Goal: Information Seeking & Learning: Learn about a topic

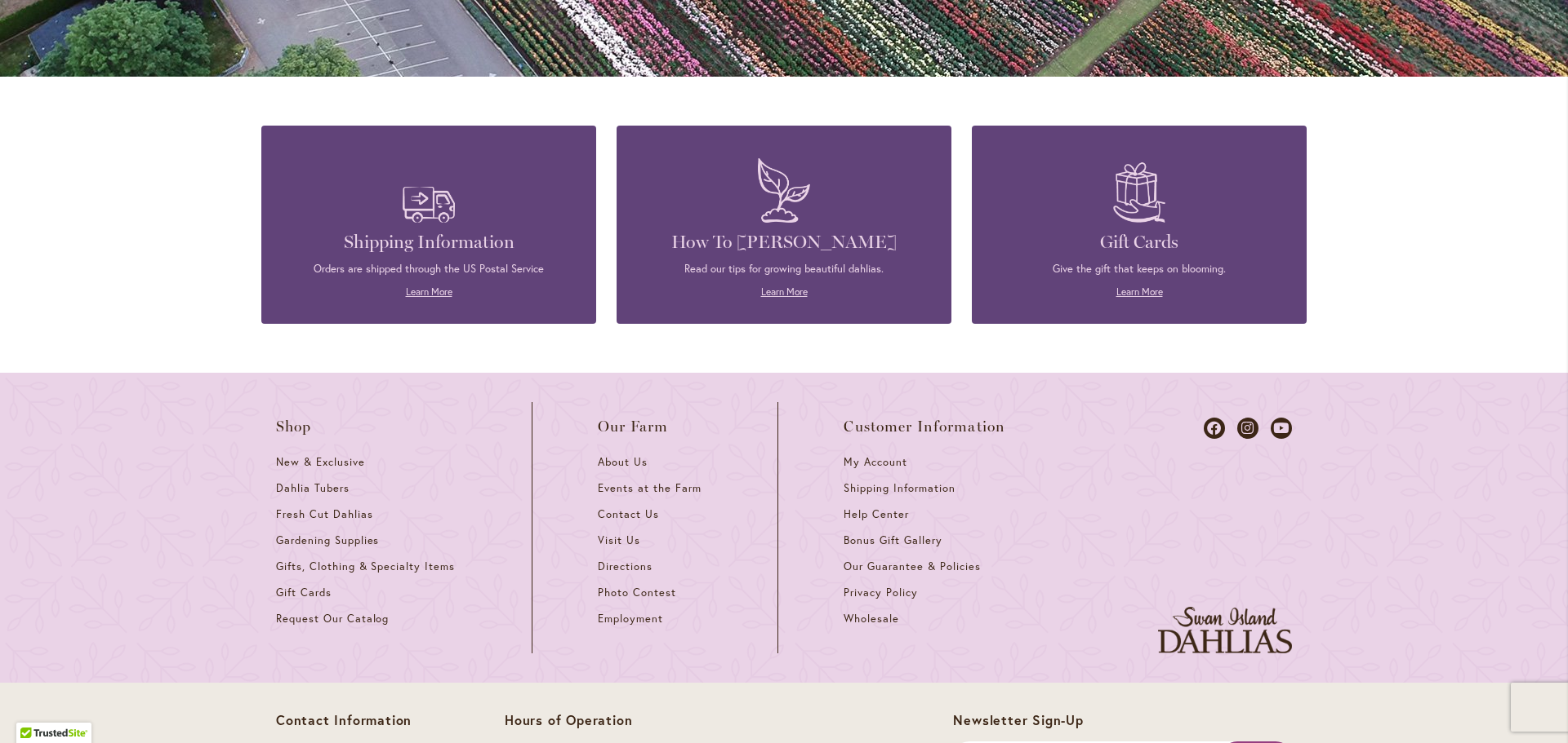
scroll to position [1469, 0]
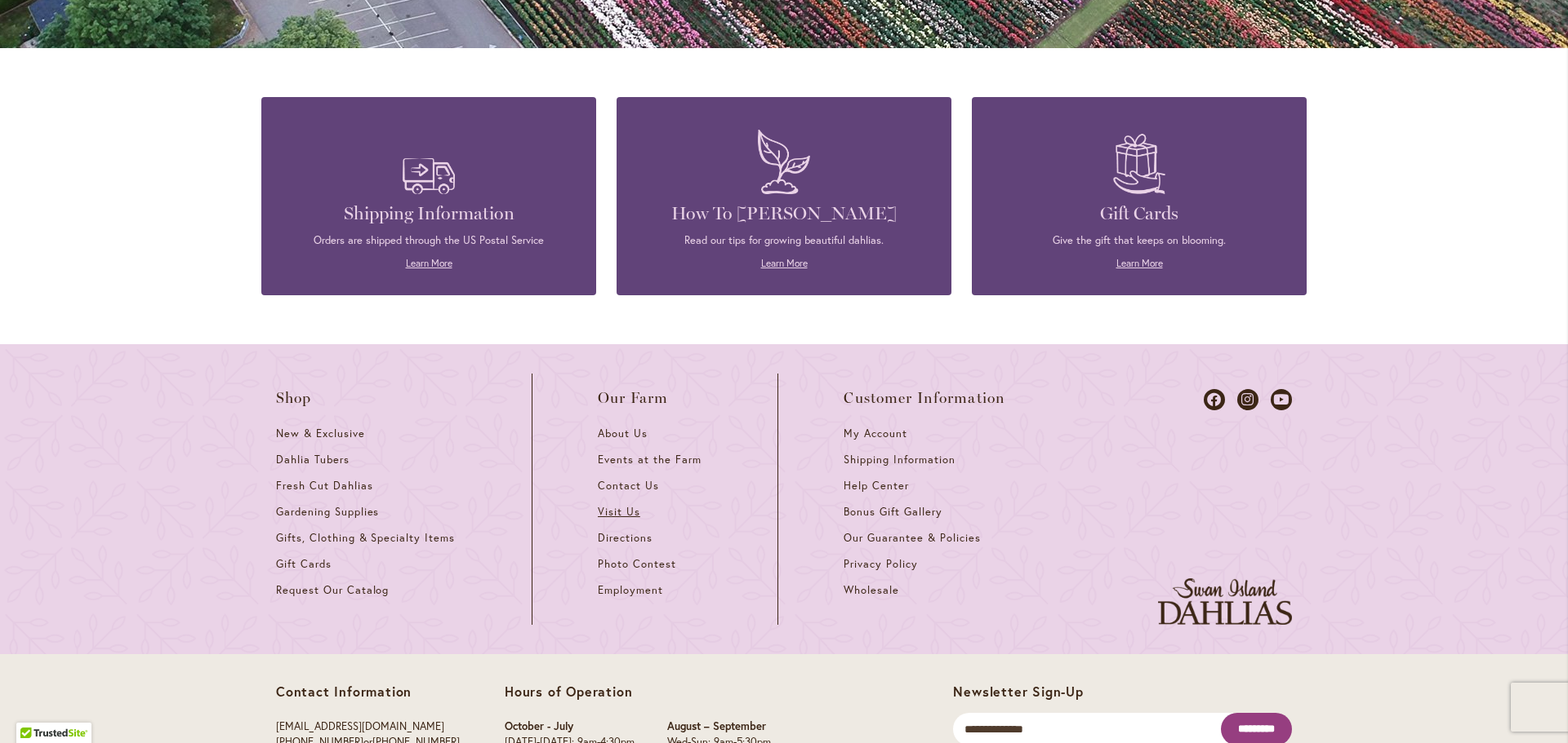
click at [616, 506] on span "Visit Us" at bounding box center [618, 512] width 42 height 14
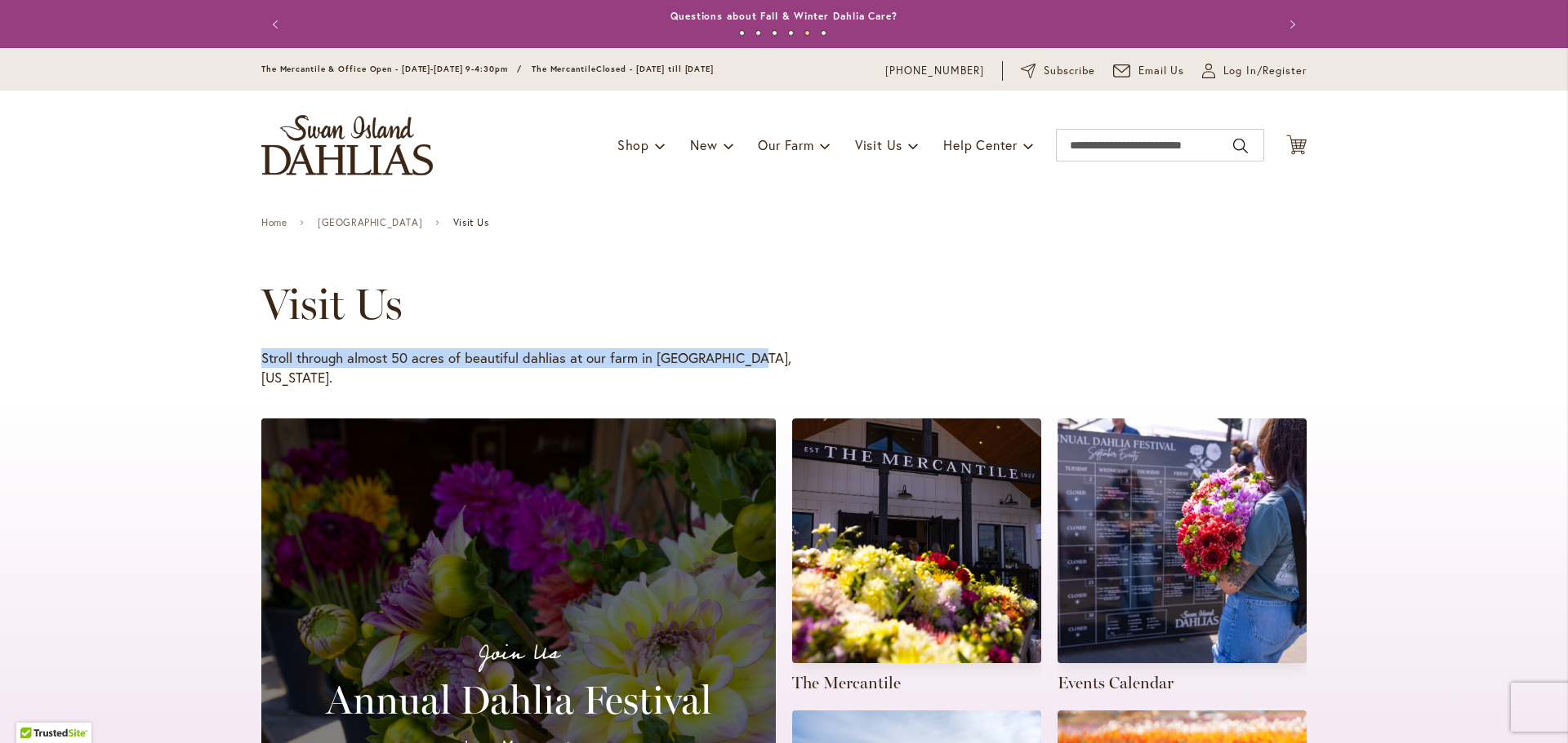
drag, startPoint x: 744, startPoint y: 355, endPoint x: 390, endPoint y: 337, distance: 354.5
click at [390, 337] on div "Visit Us Stroll through almost 50 acres of beautiful dahlias at our farm in Can…" at bounding box center [761, 333] width 998 height 108
copy div "Stroll through almost 50 acres of beautiful dahlias at our farm in [GEOGRAPHIC_…"
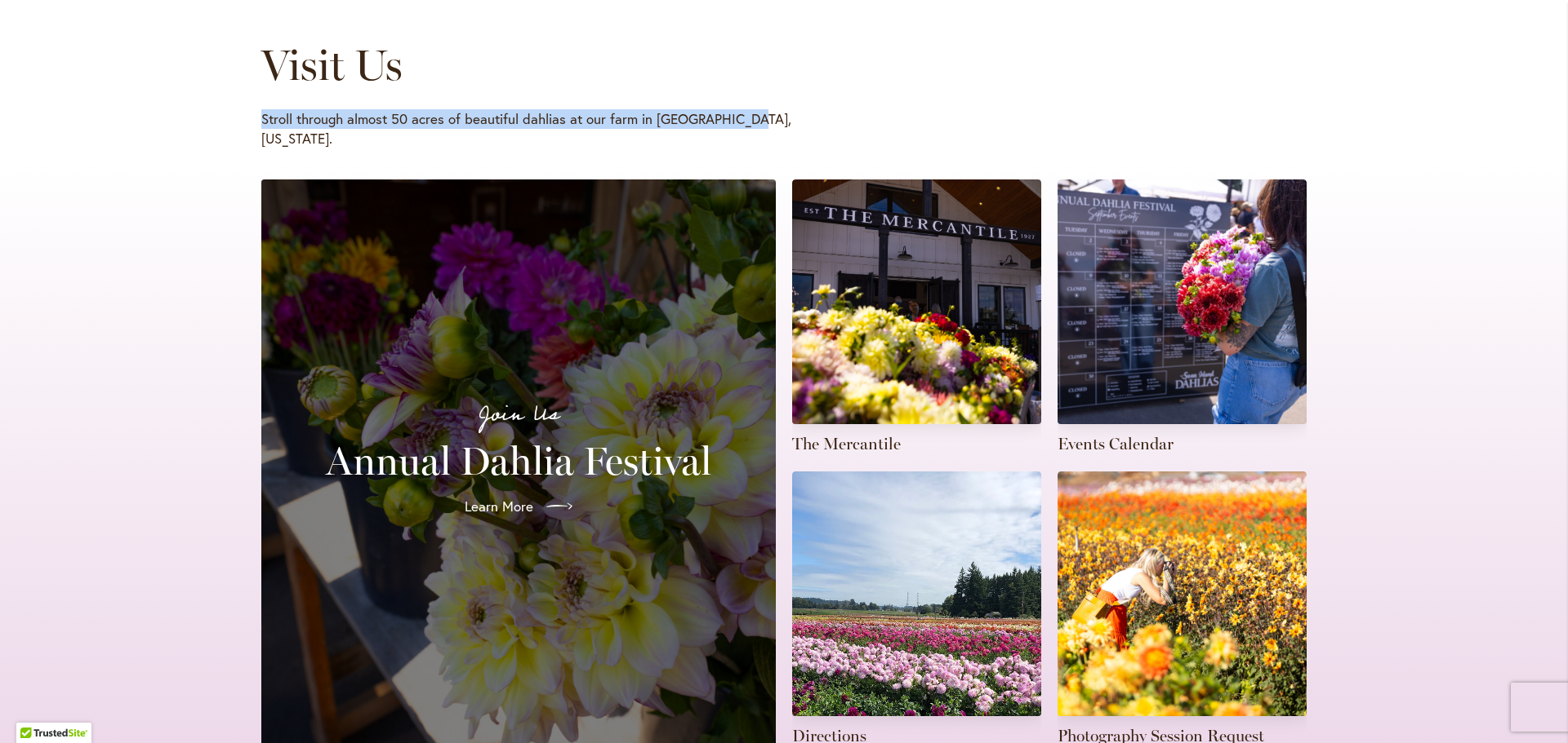
scroll to position [245, 0]
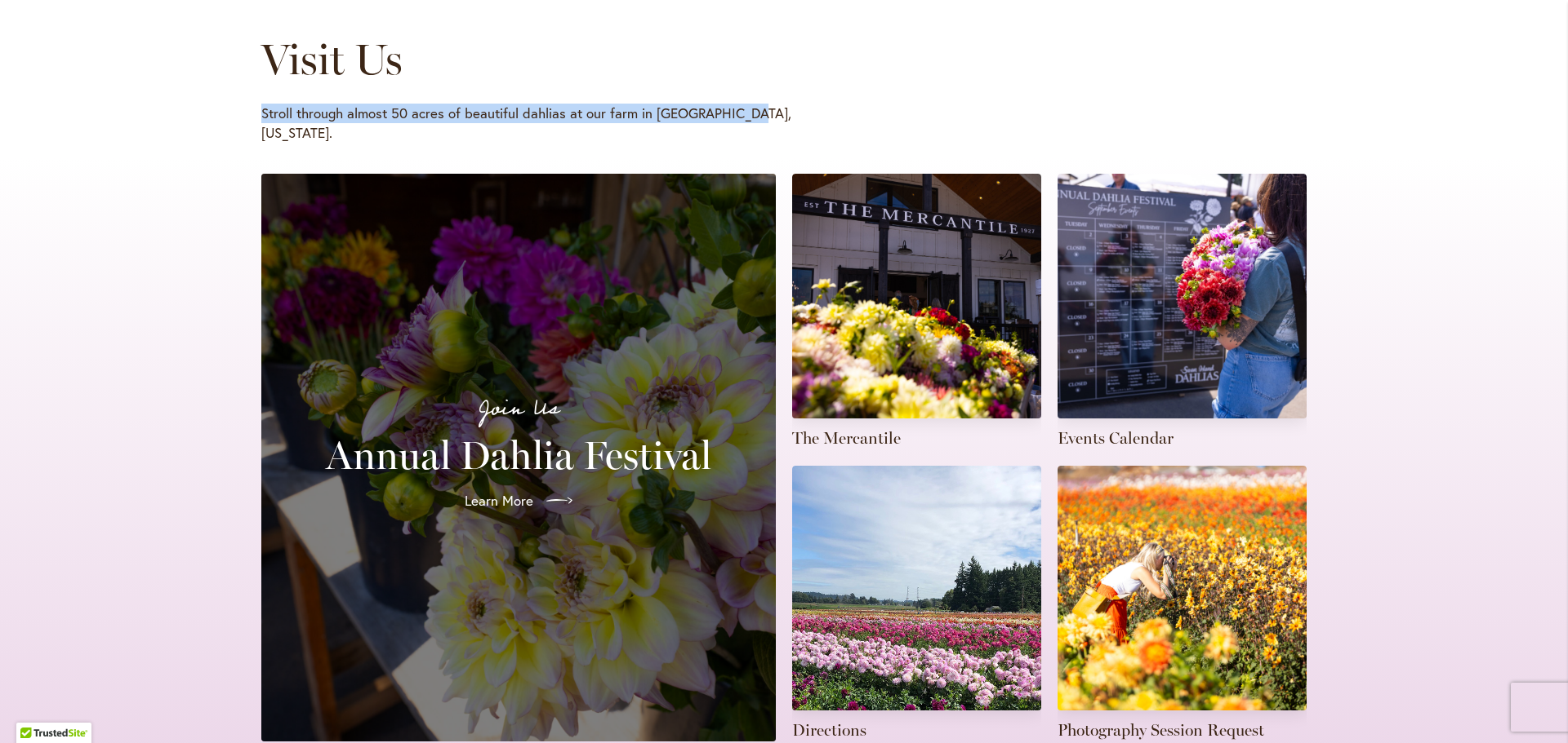
click at [1129, 416] on link at bounding box center [1181, 311] width 249 height 276
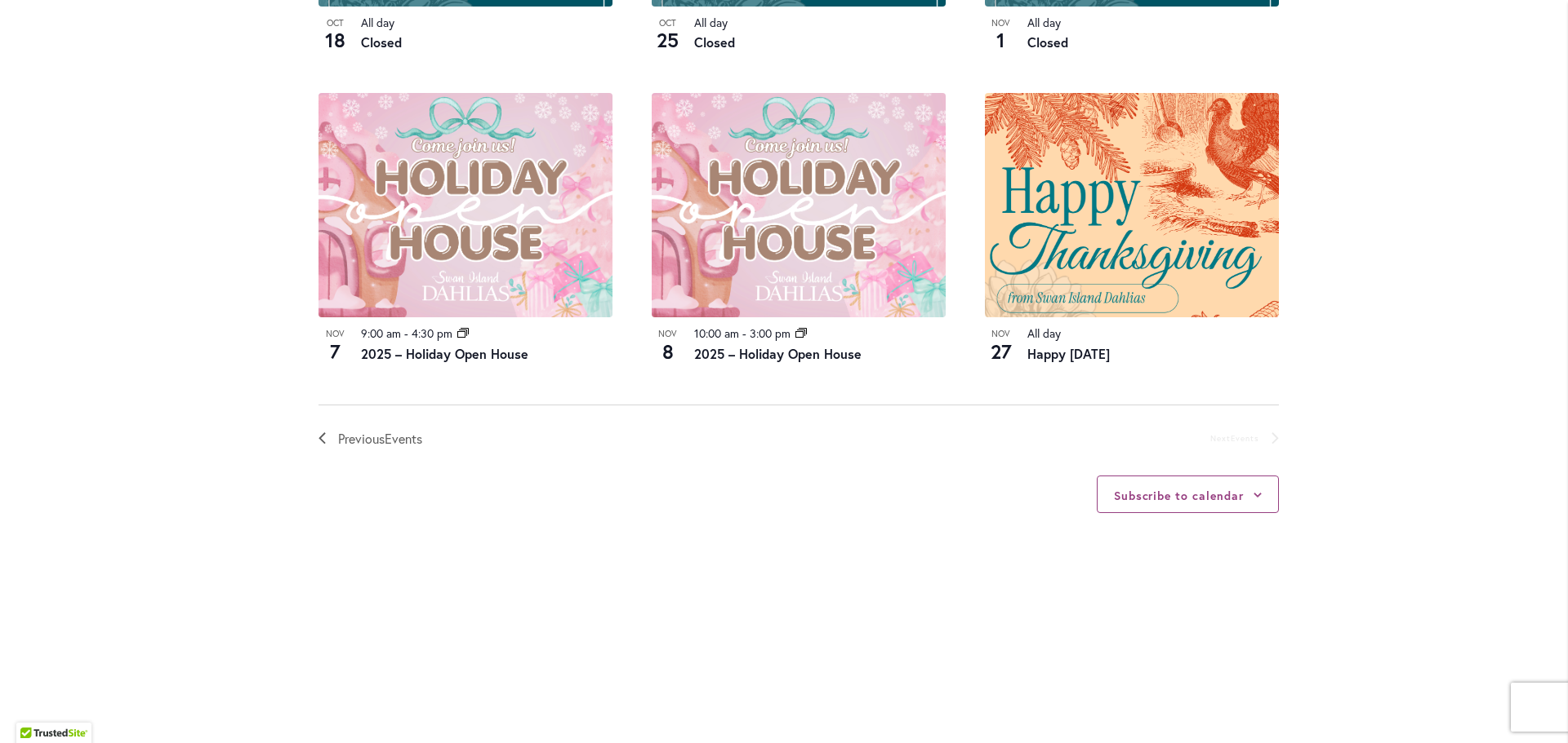
scroll to position [1143, 0]
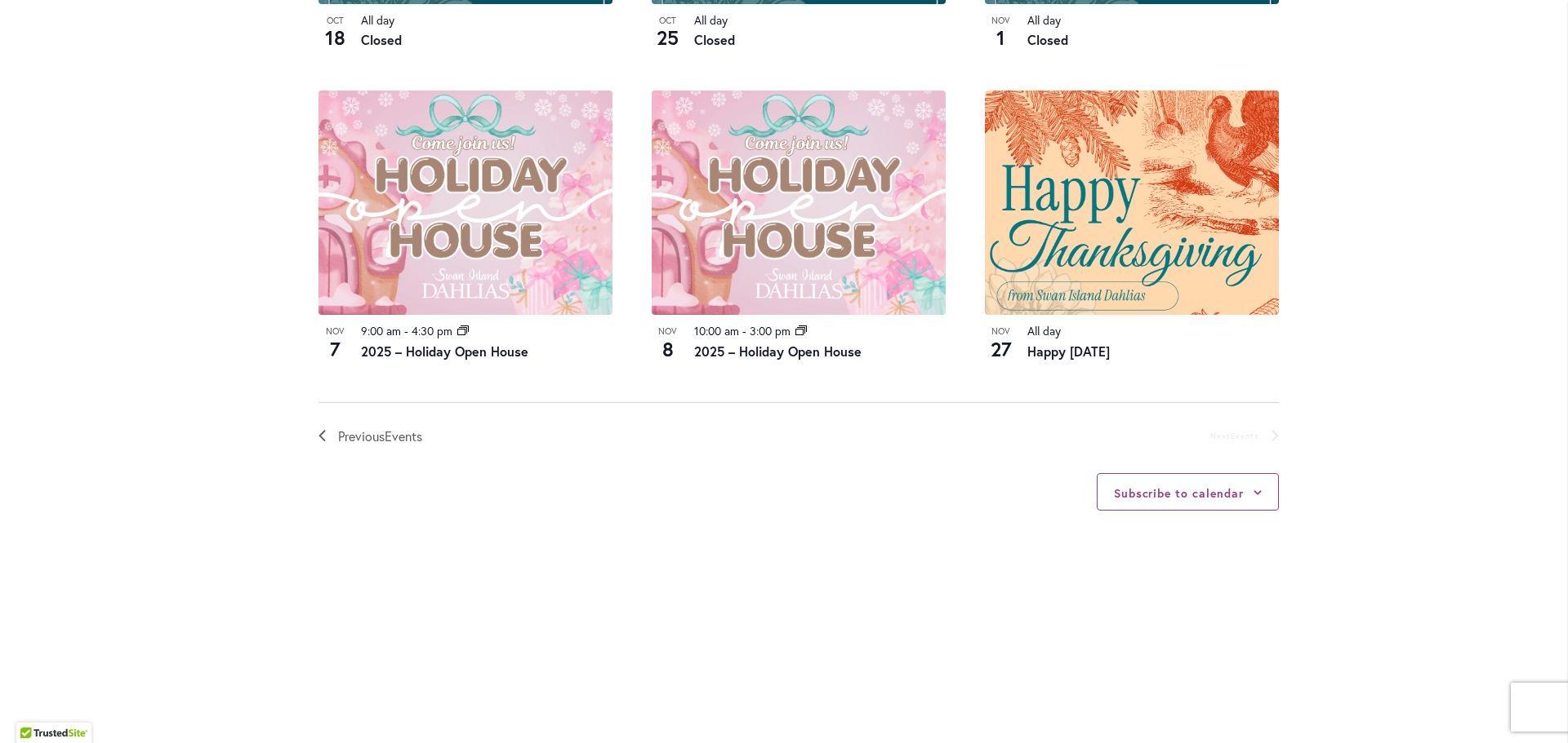
click at [338, 436] on span "Previous Events" at bounding box center [380, 437] width 84 height 21
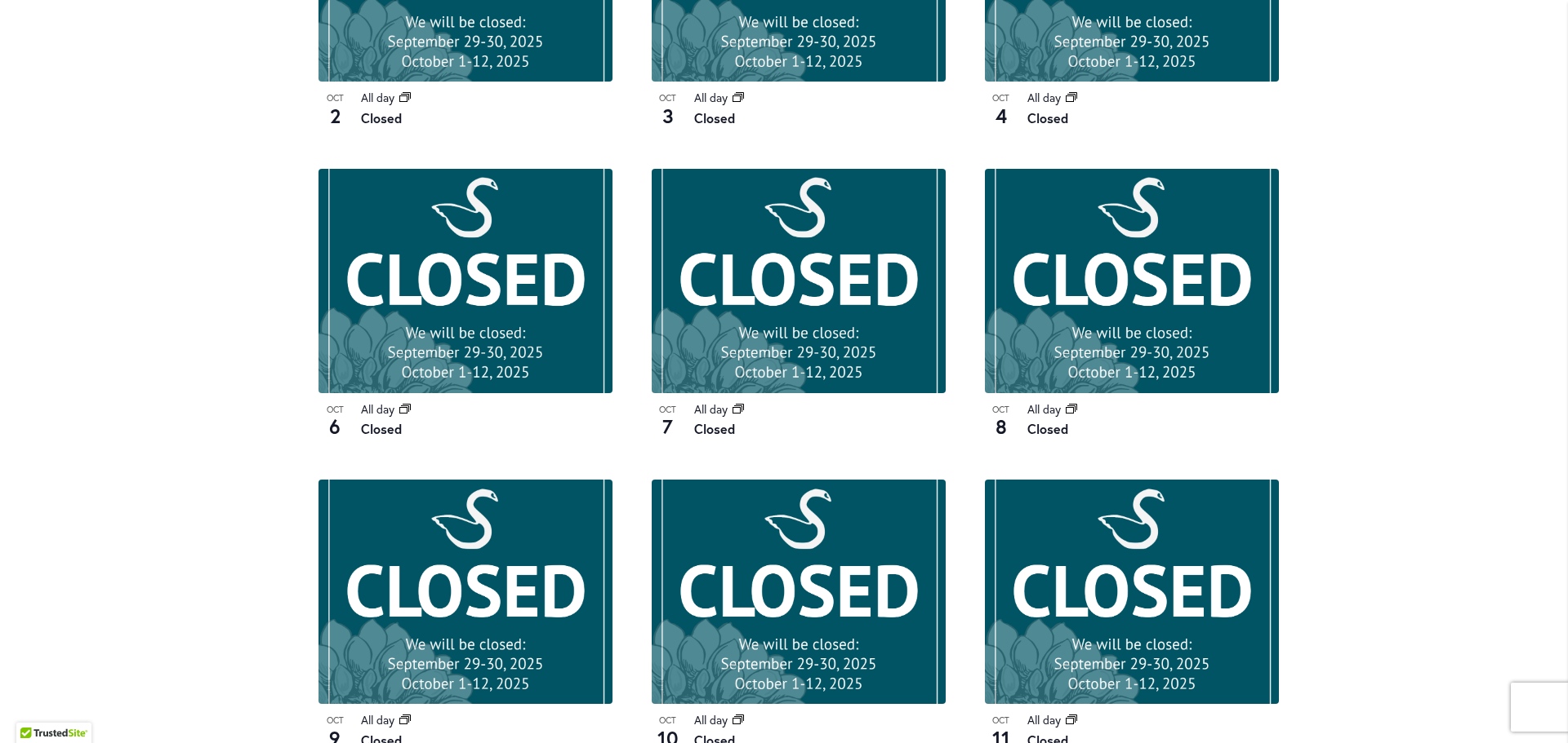
scroll to position [1703, 0]
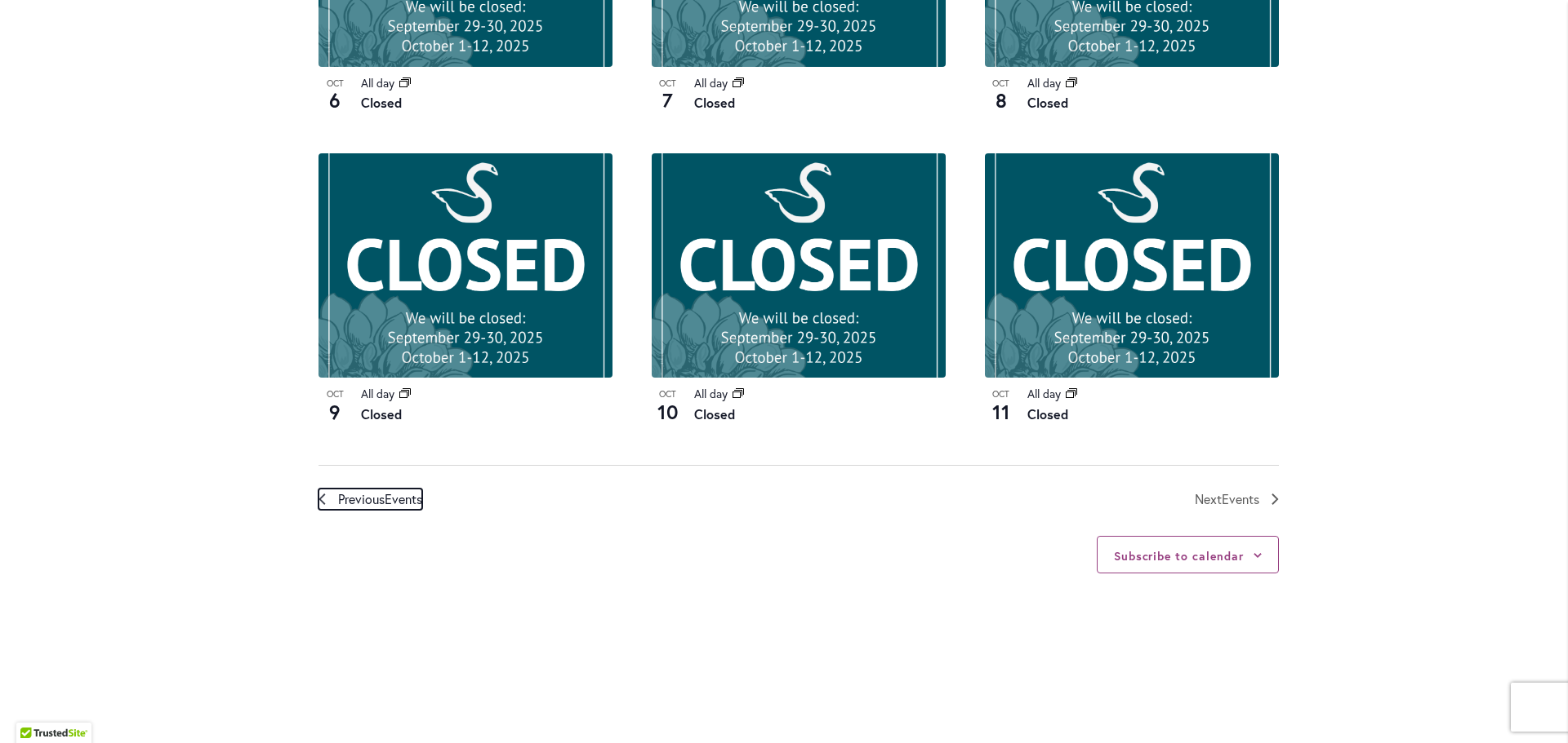
click at [350, 494] on span "Previous Events" at bounding box center [380, 500] width 84 height 21
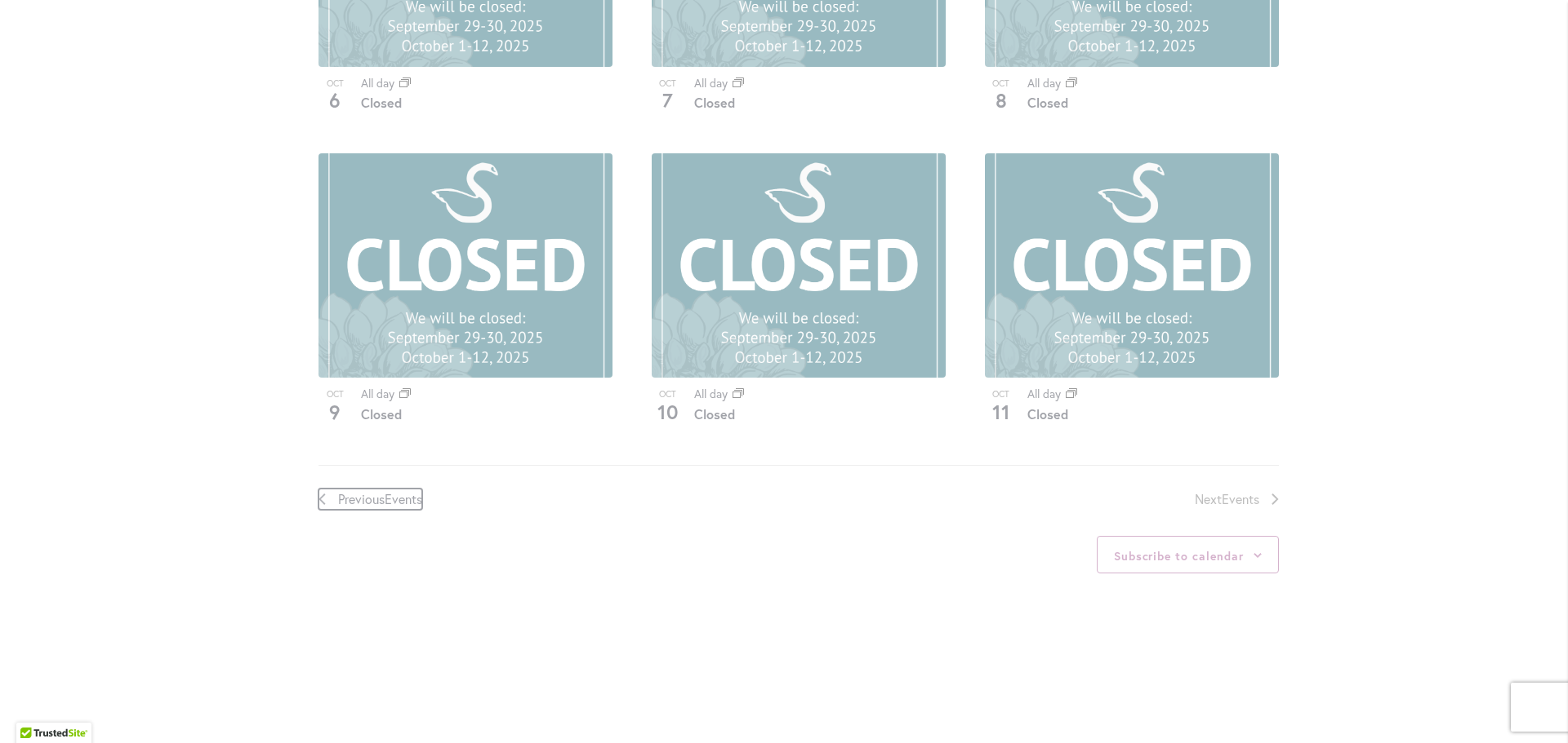
scroll to position [805, 0]
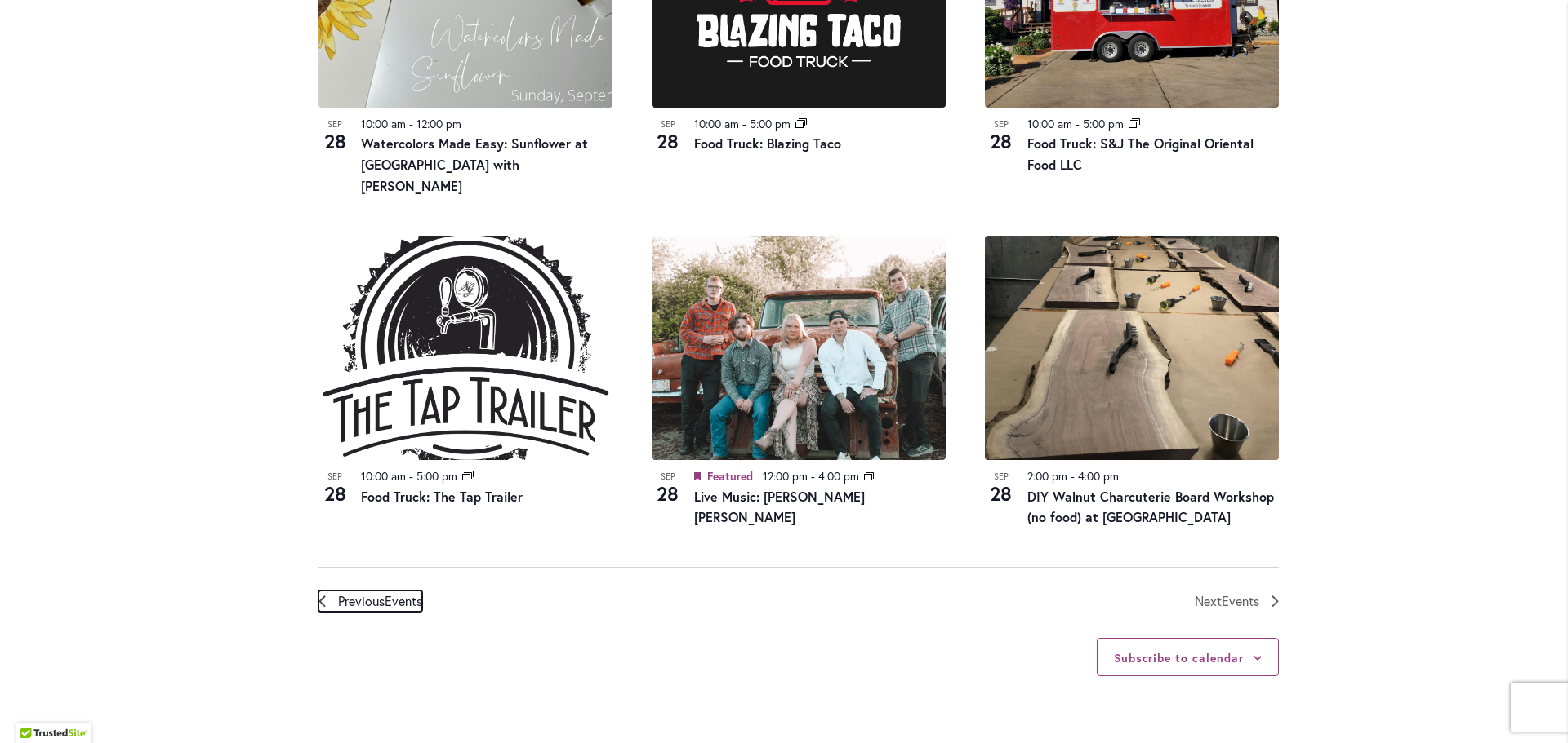
click at [377, 590] on span "Previous Events" at bounding box center [380, 601] width 84 height 21
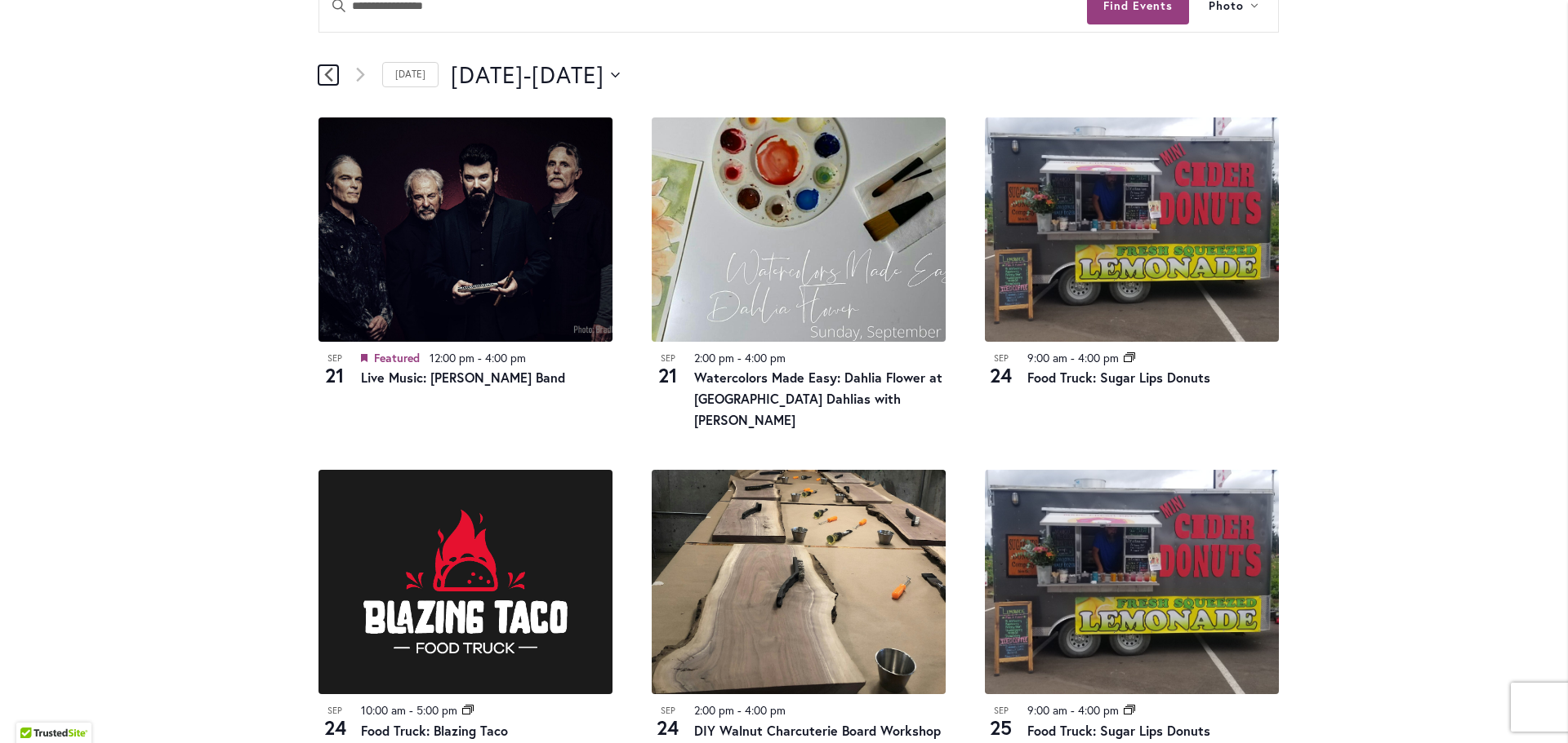
click at [324, 72] on icon "Previous Events" at bounding box center [328, 74] width 9 height 15
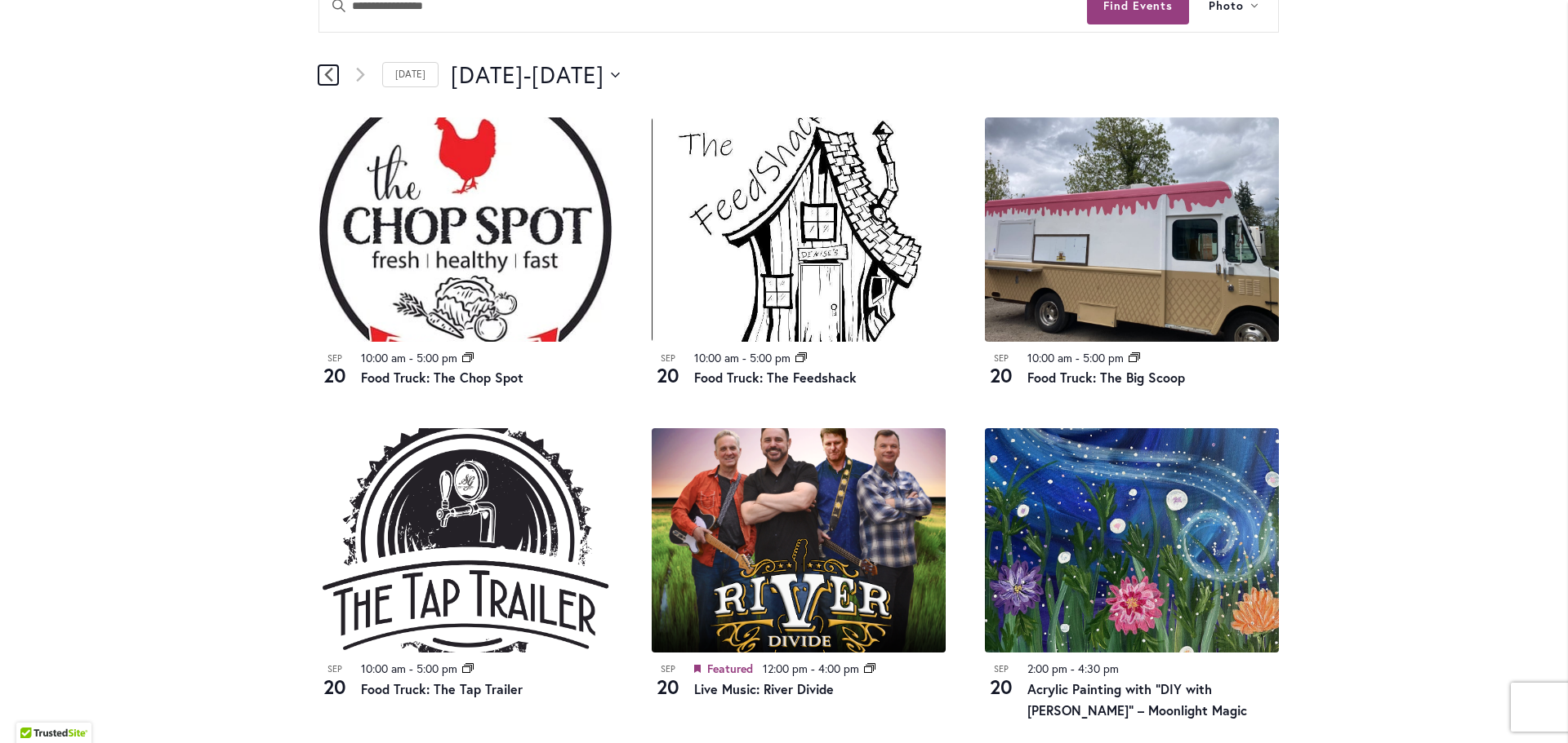
click at [324, 72] on icon "Previous Events" at bounding box center [328, 74] width 9 height 14
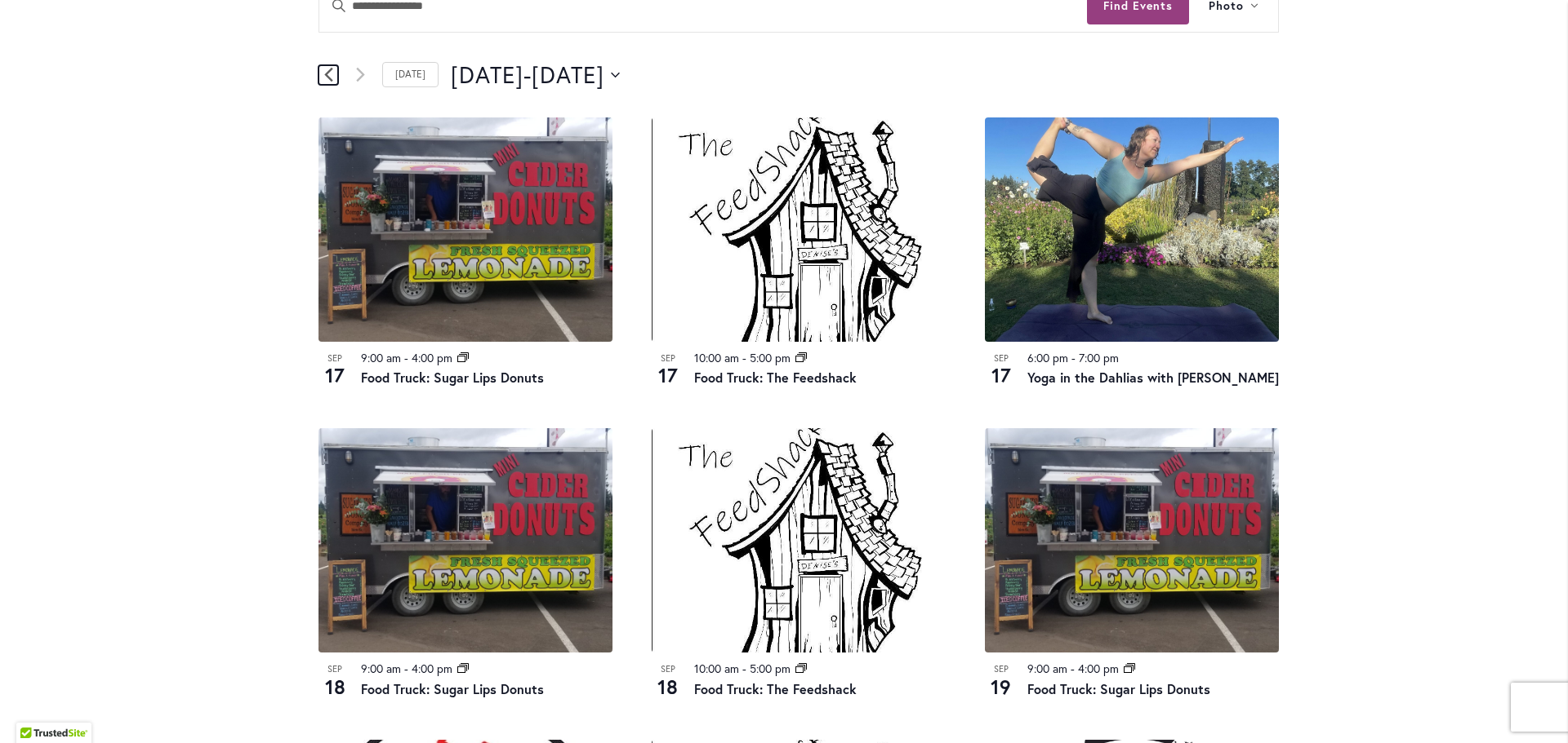
click at [324, 72] on icon "Previous Events" at bounding box center [328, 74] width 9 height 14
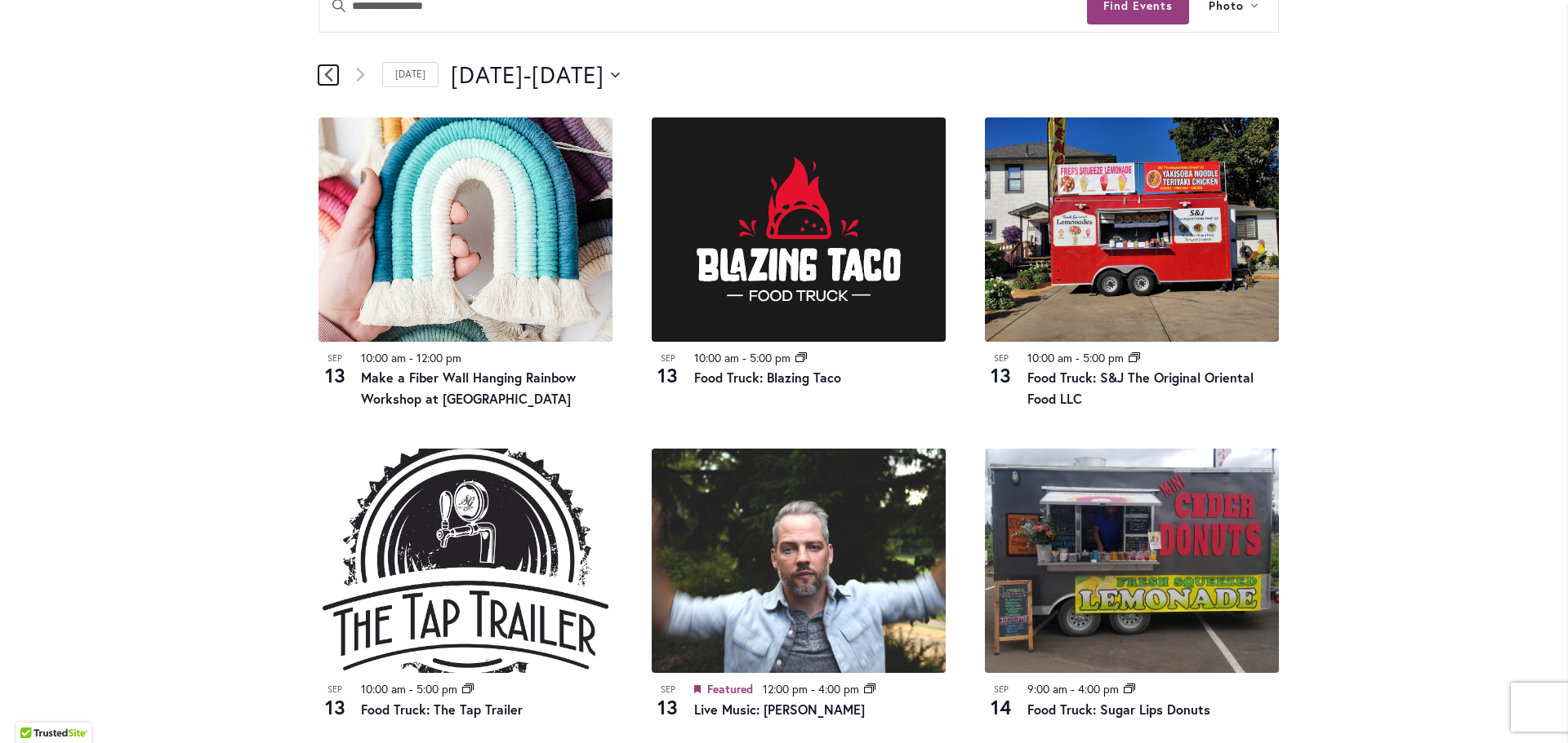
click at [324, 72] on icon "Previous Events" at bounding box center [328, 74] width 9 height 14
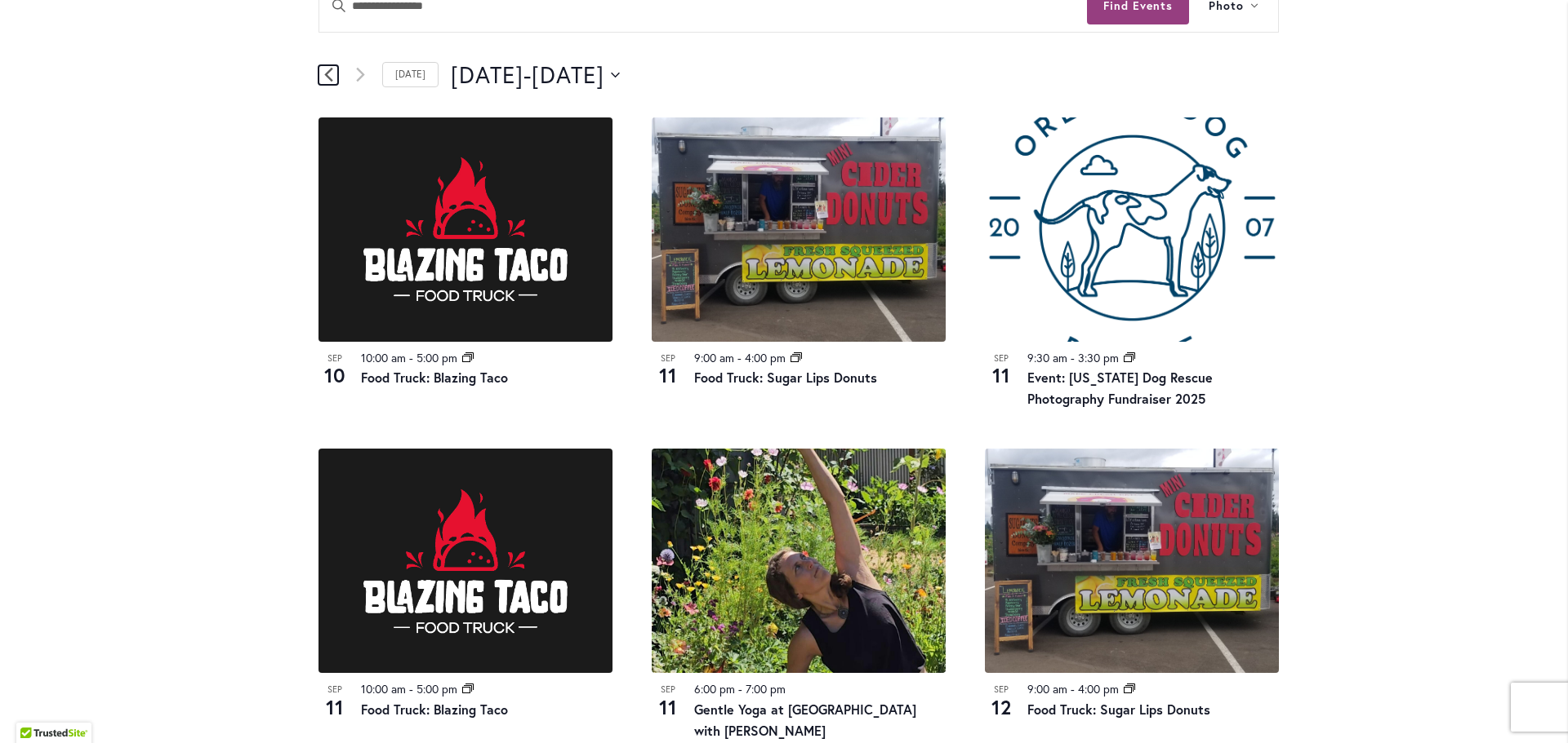
click at [326, 79] on link "Previous Events" at bounding box center [328, 74] width 20 height 20
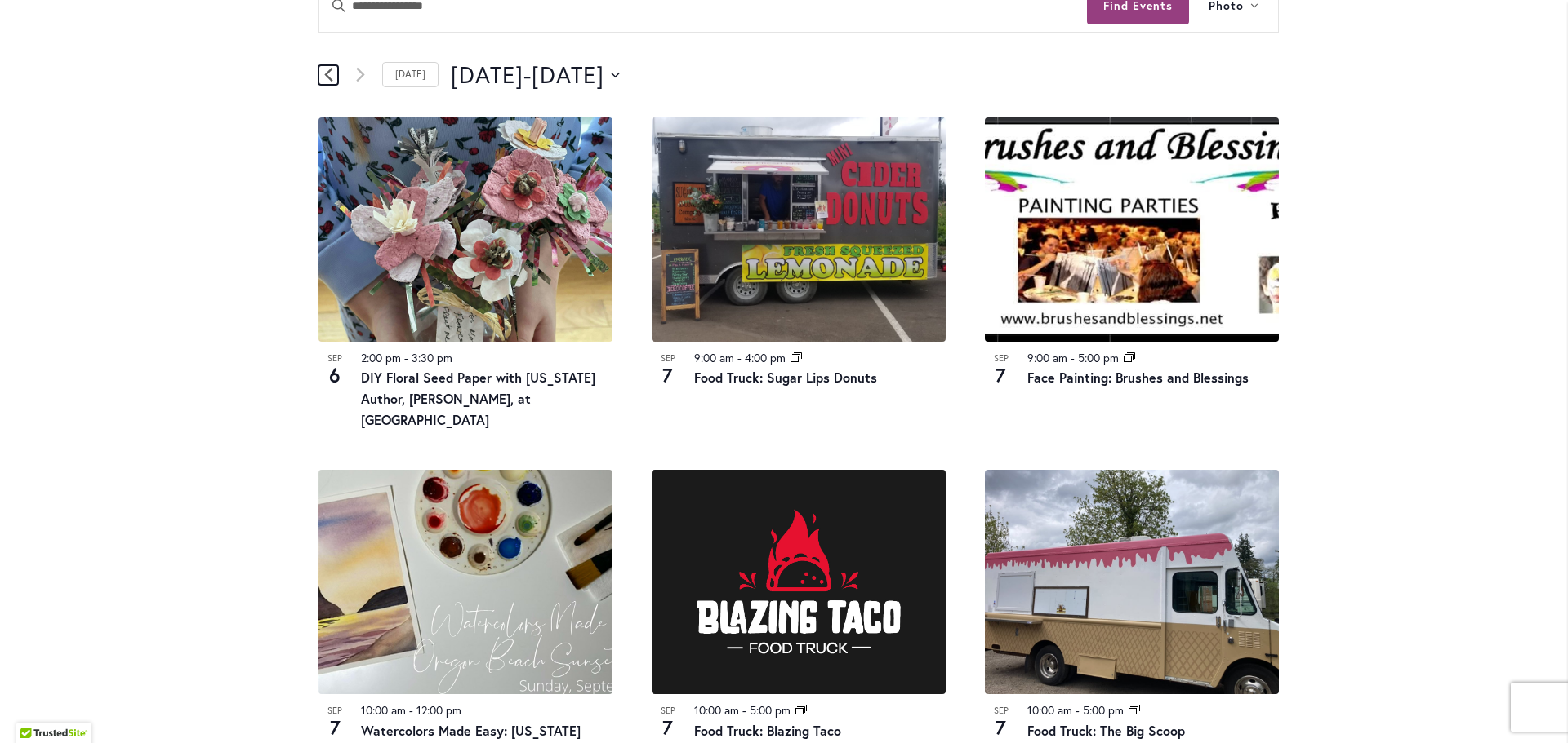
click at [324, 75] on icon "Previous Events" at bounding box center [328, 74] width 9 height 14
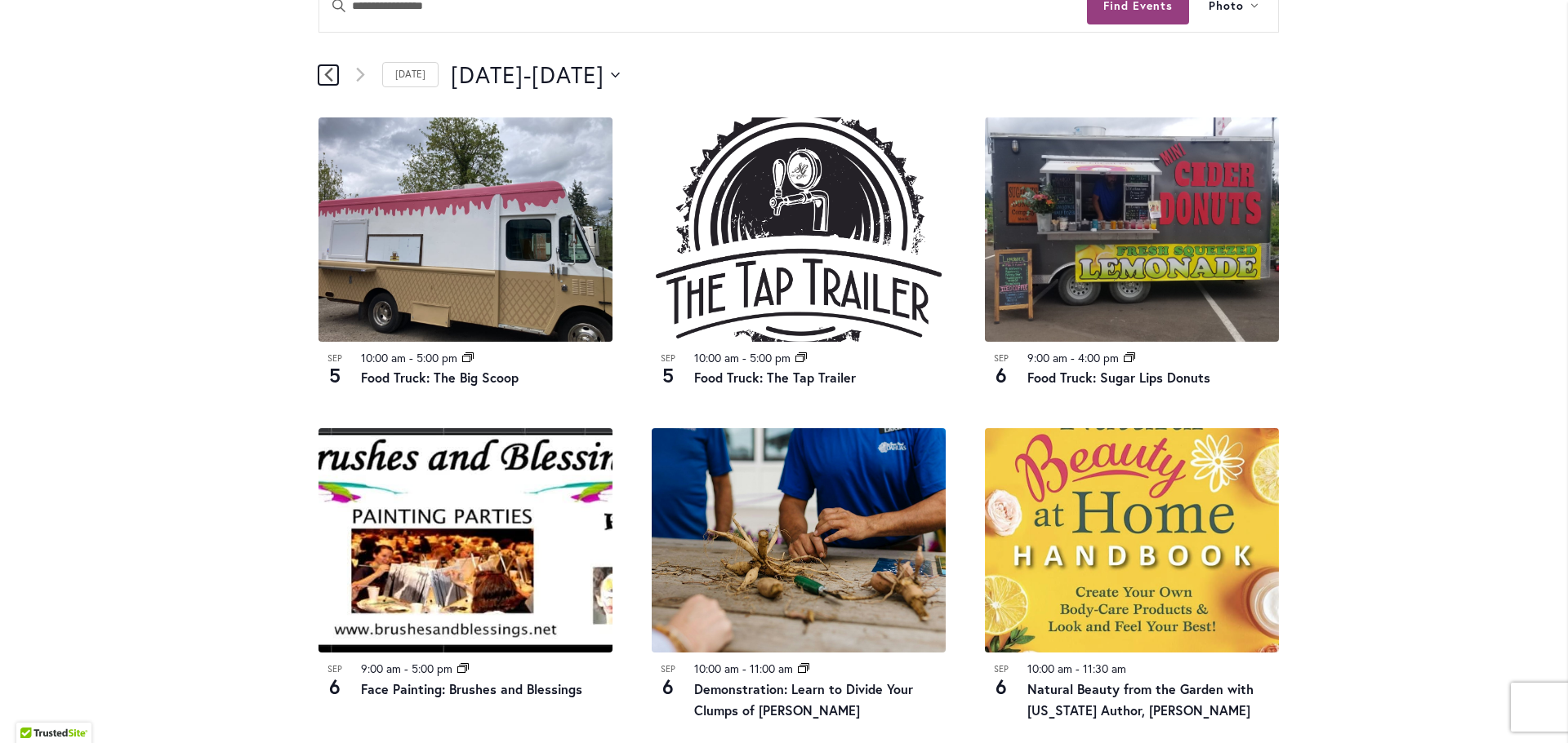
click at [324, 70] on icon "Previous Events" at bounding box center [328, 74] width 9 height 15
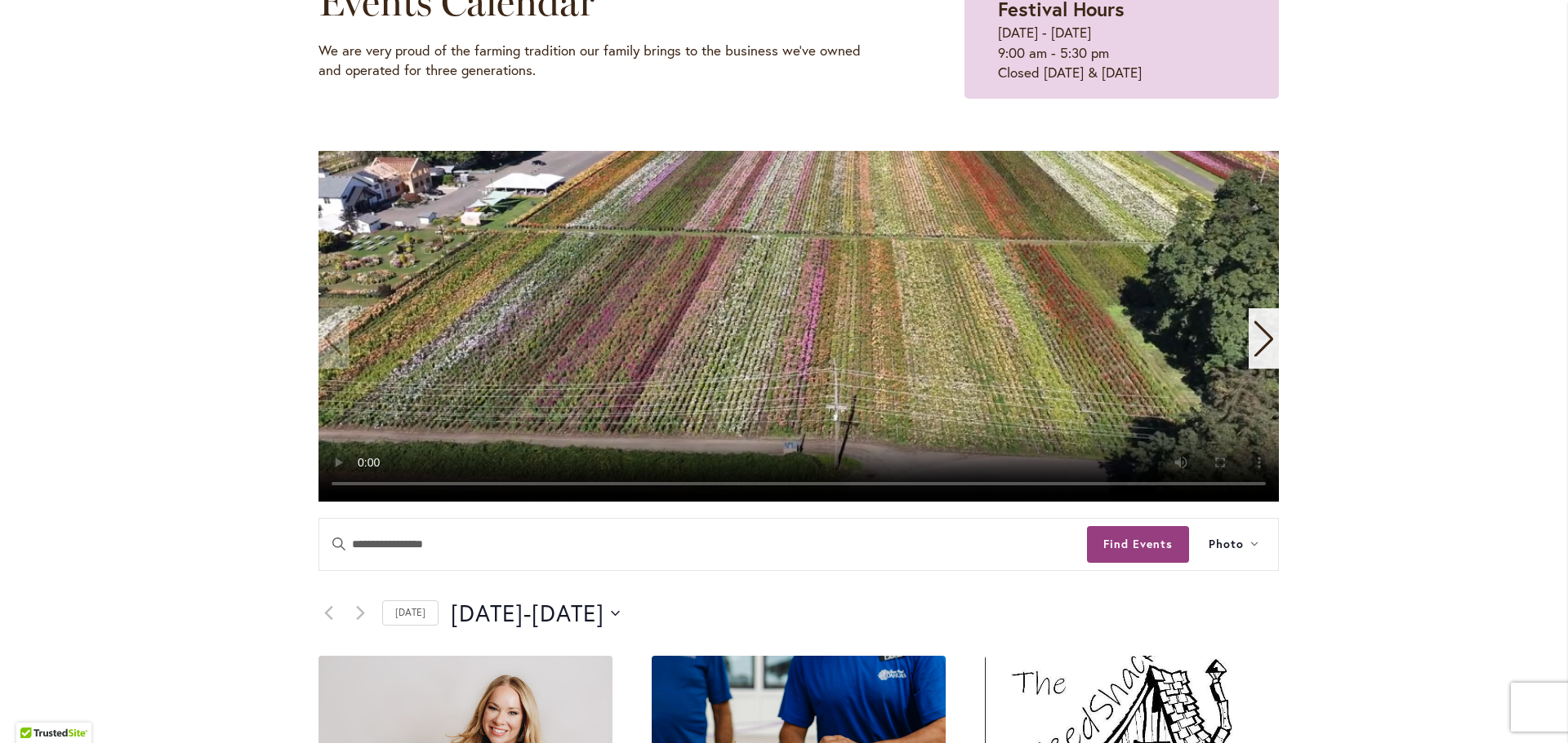
scroll to position [0, 0]
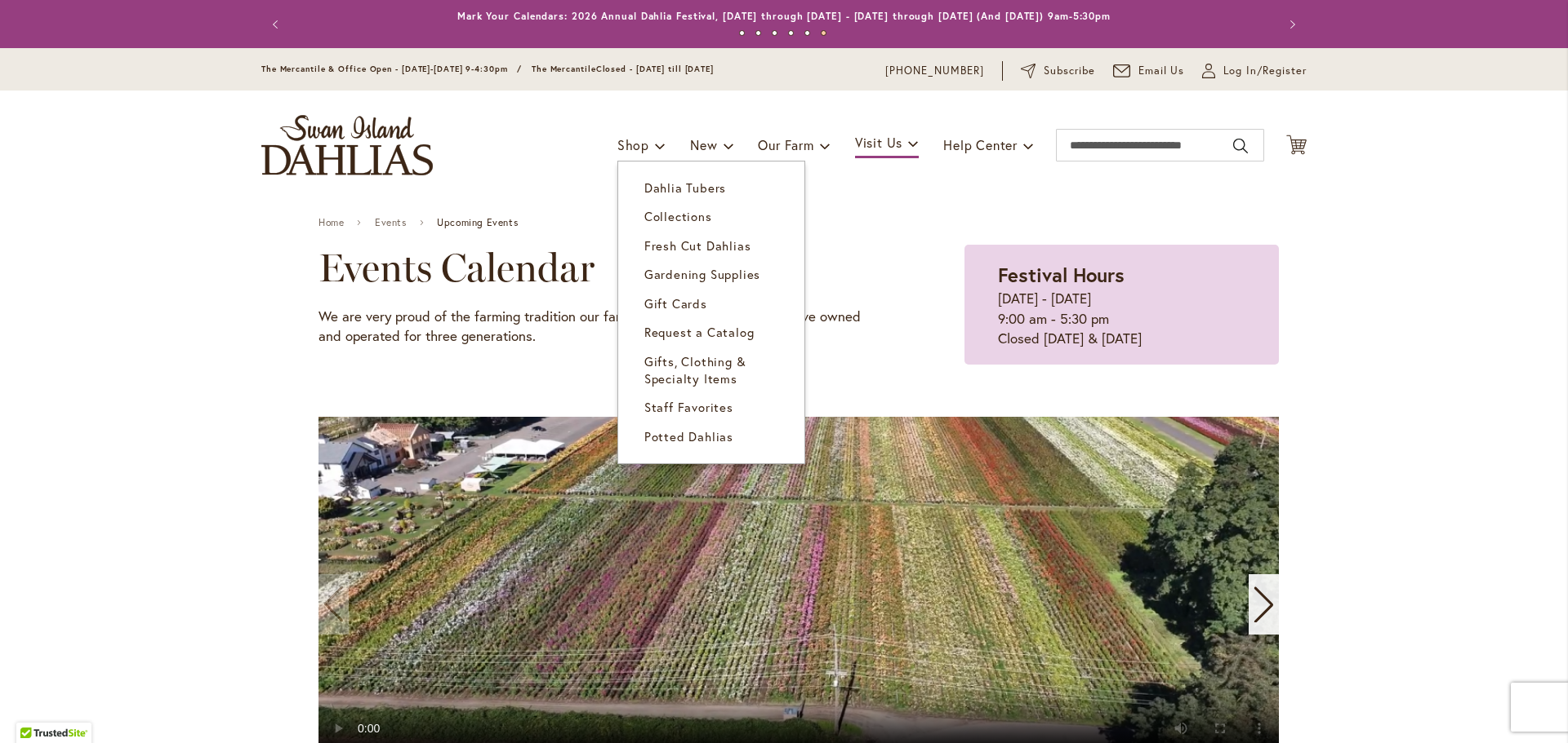
click at [650, 244] on span "Fresh Cut Dahlias" at bounding box center [698, 245] width 107 height 16
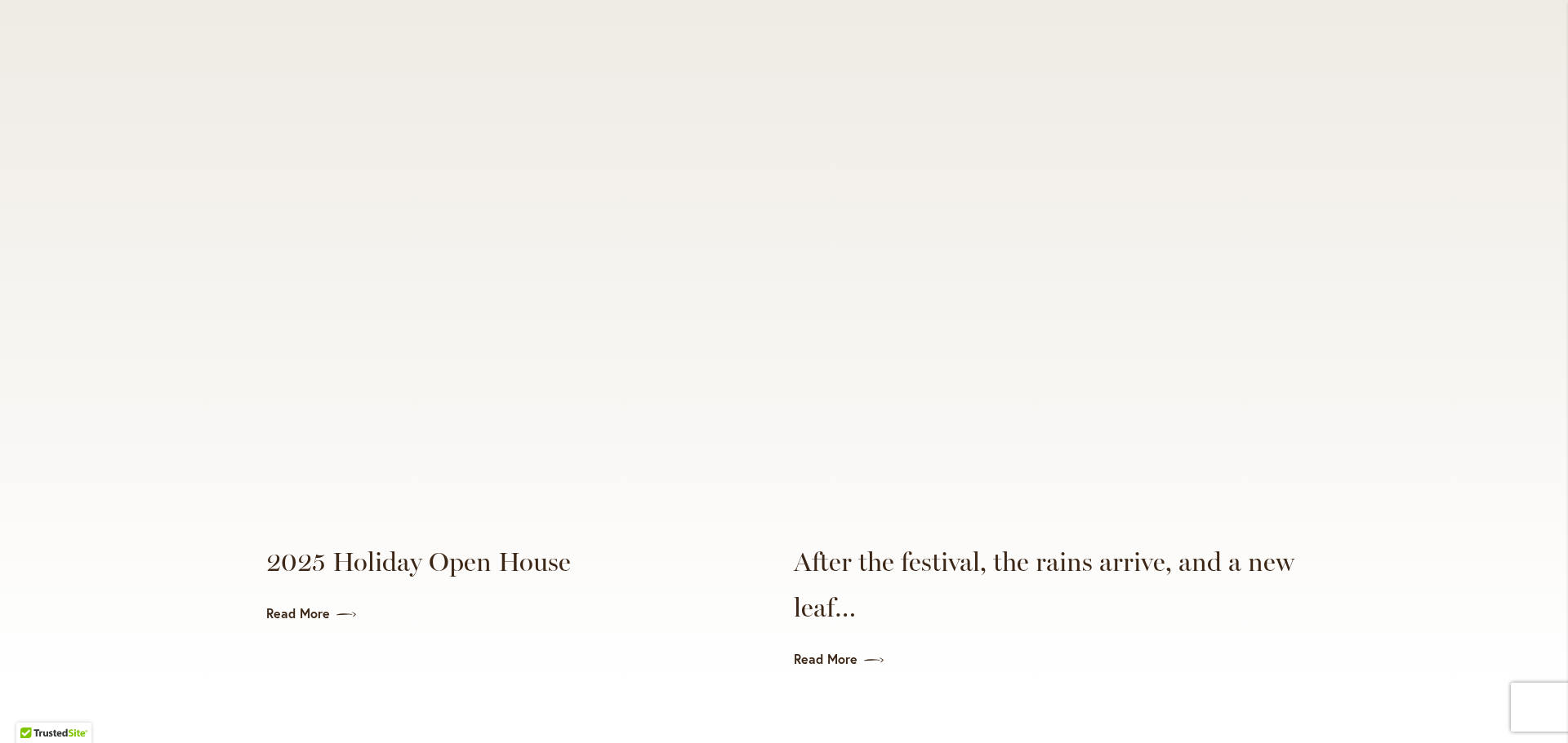
scroll to position [3591, 0]
